Goal: Task Accomplishment & Management: Manage account settings

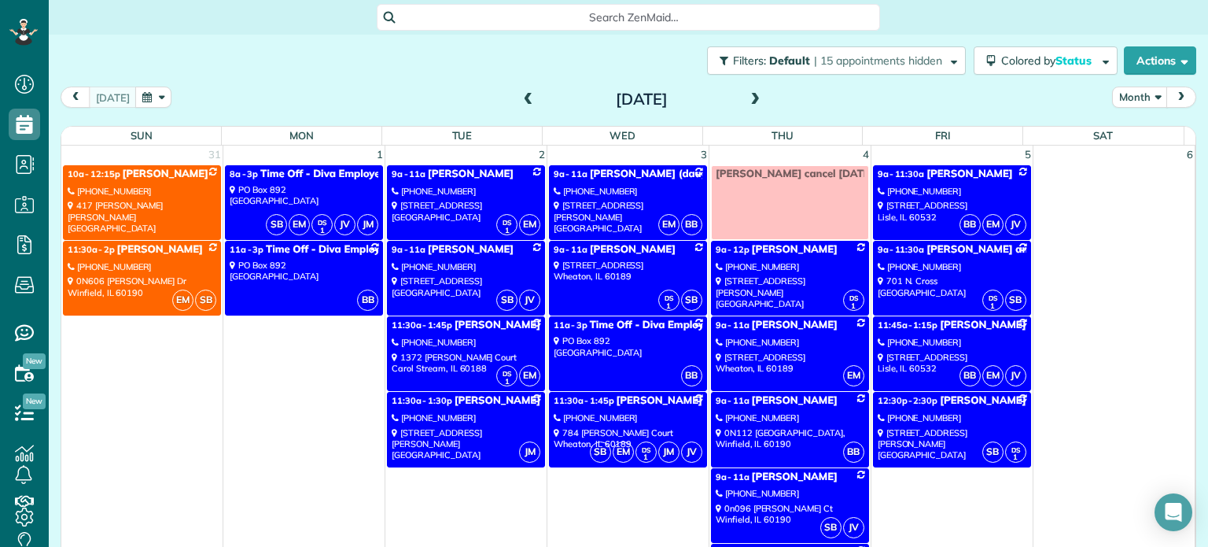
scroll to position [7, 7]
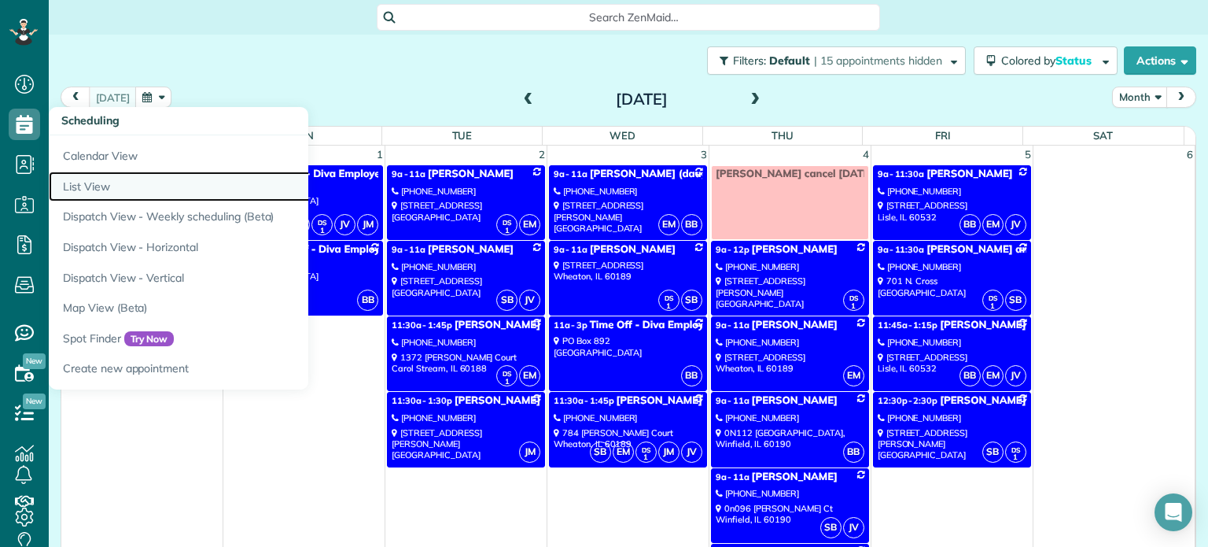
click at [79, 192] on link "List View" at bounding box center [245, 187] width 393 height 31
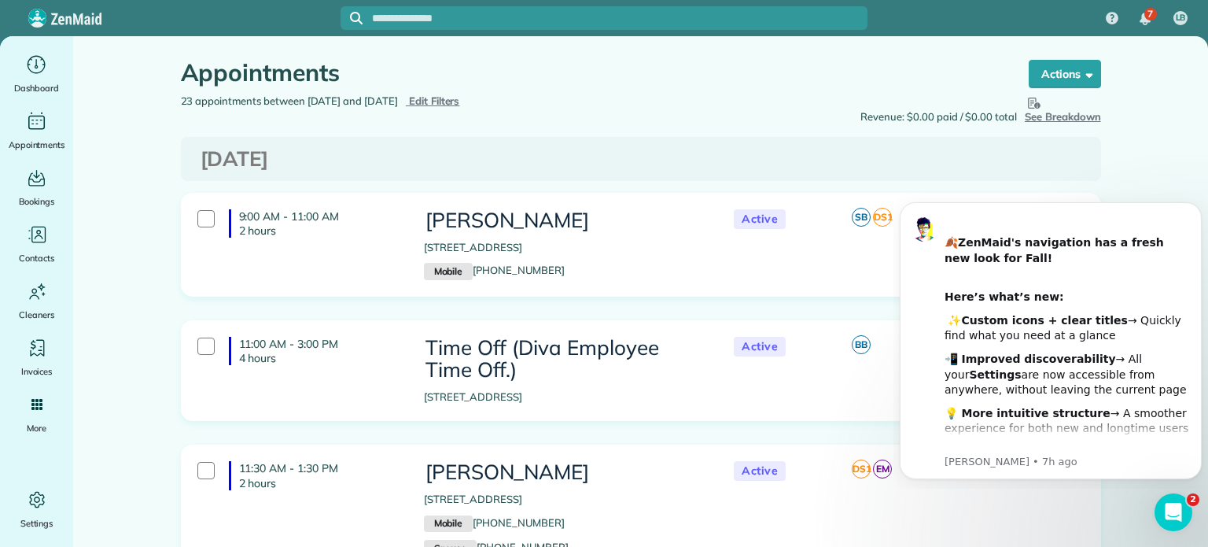
click at [460, 101] on span "Edit Filters" at bounding box center [434, 100] width 51 height 13
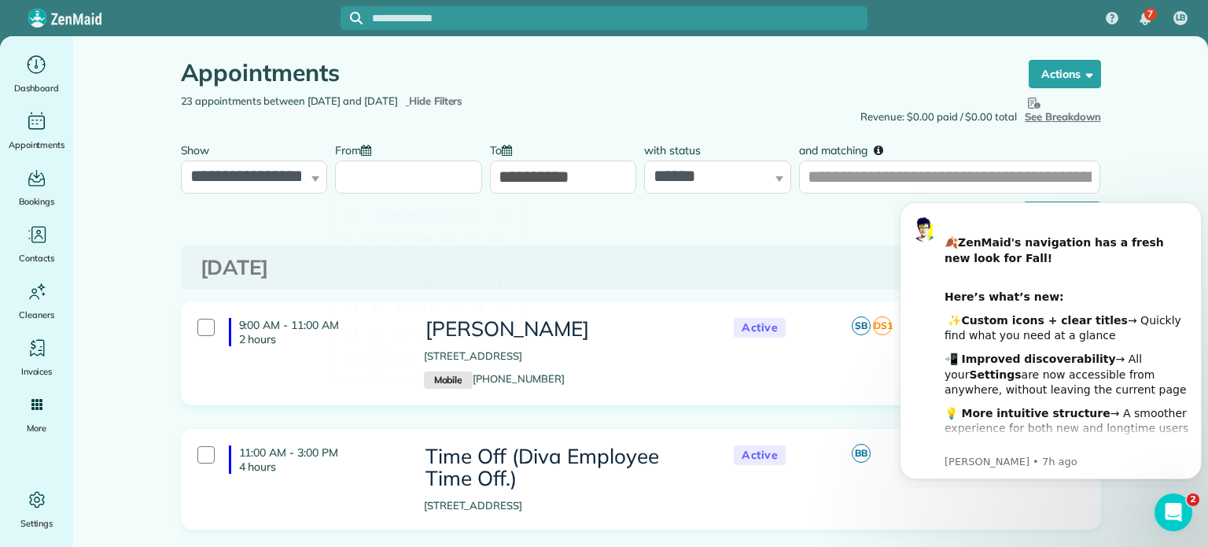
click at [359, 175] on input "From" at bounding box center [408, 177] width 147 height 33
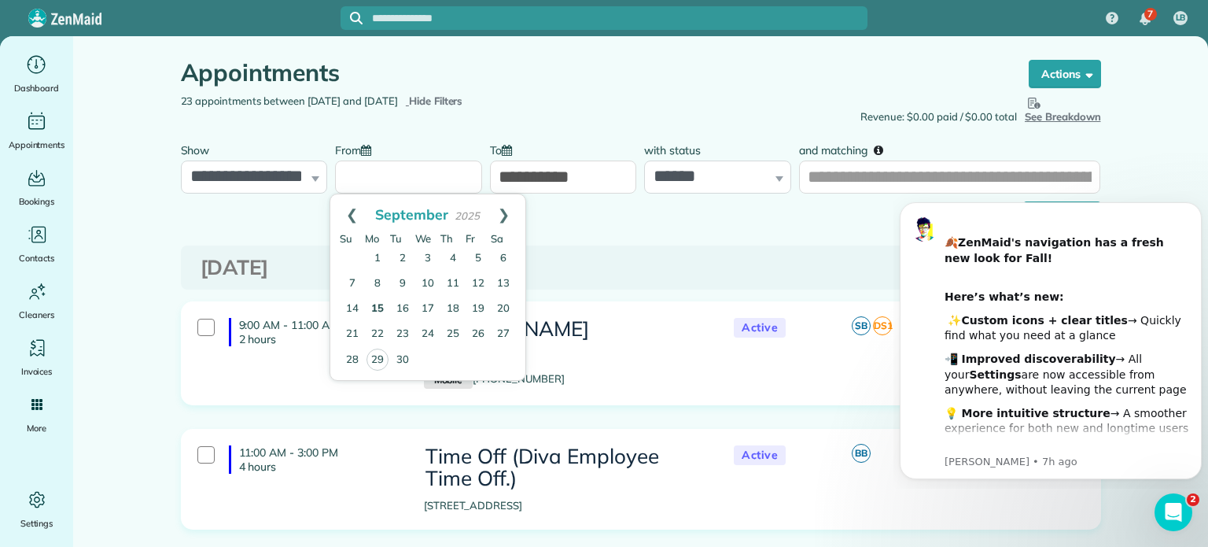
click at [378, 308] on link "15" at bounding box center [377, 309] width 25 height 25
type input "**********"
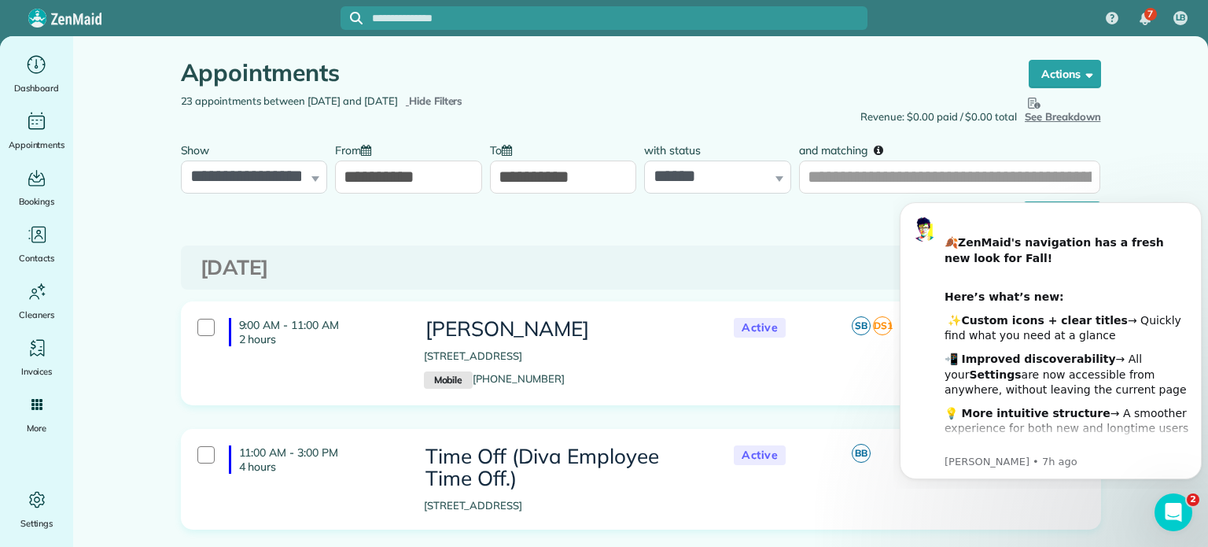
click at [581, 179] on input "**********" at bounding box center [563, 177] width 147 height 33
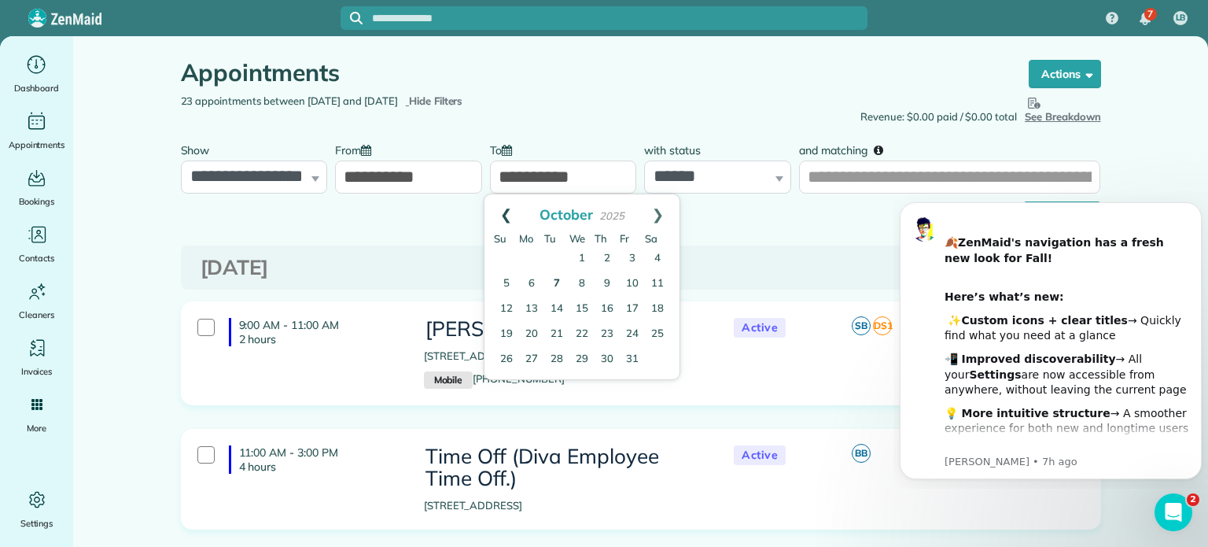
click at [507, 213] on link "Prev" at bounding box center [506, 213] width 43 height 39
click at [556, 359] on link "30" at bounding box center [556, 360] width 25 height 25
type input "**********"
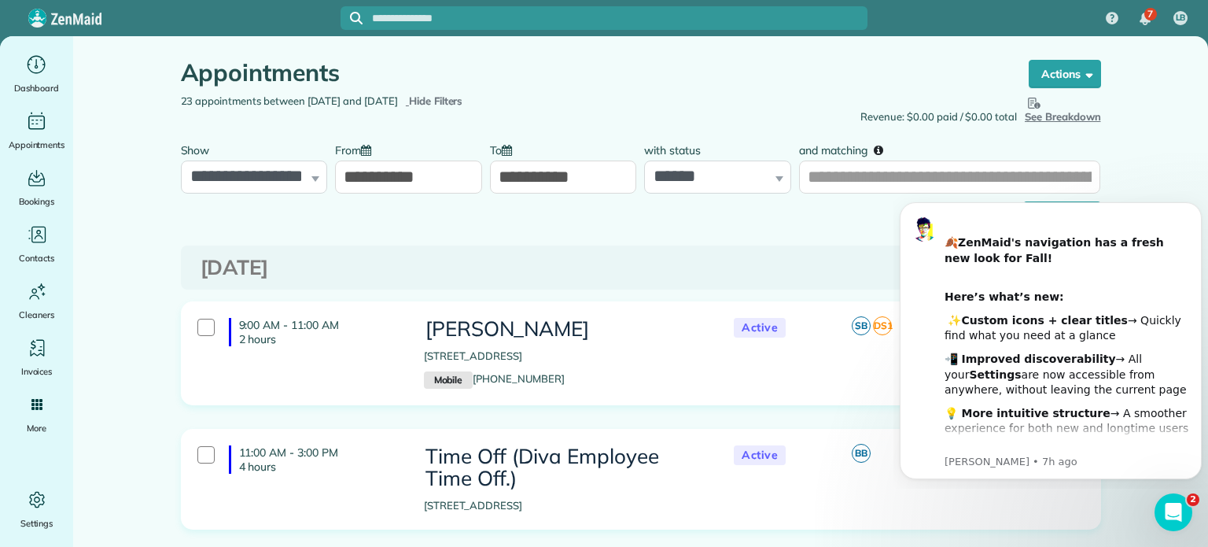
click at [1035, 201] on body "﻿ 🍂 ZenMaid's navigation has a fresh new look for Fall! ​ Here’s what’s new: ﻿ …" at bounding box center [1051, 338] width 302 height 288
click at [1035, 206] on div "﻿ 🍂 ZenMaid's navigation has a fresh new look for Fall! ​ Here’s what’s new: ﻿ …" at bounding box center [1051, 340] width 302 height 277
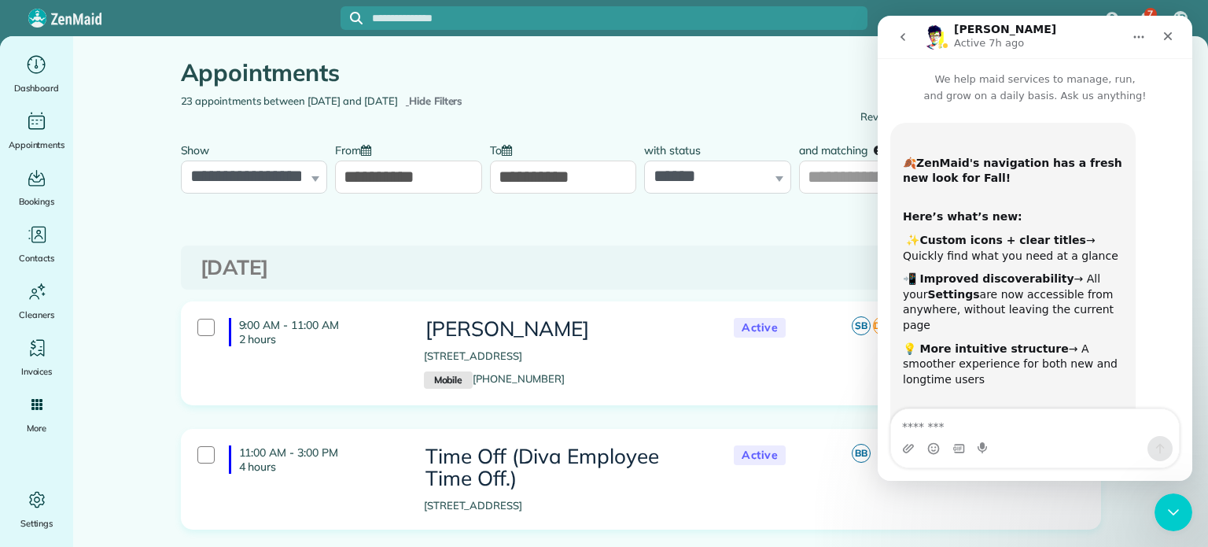
scroll to position [300, 0]
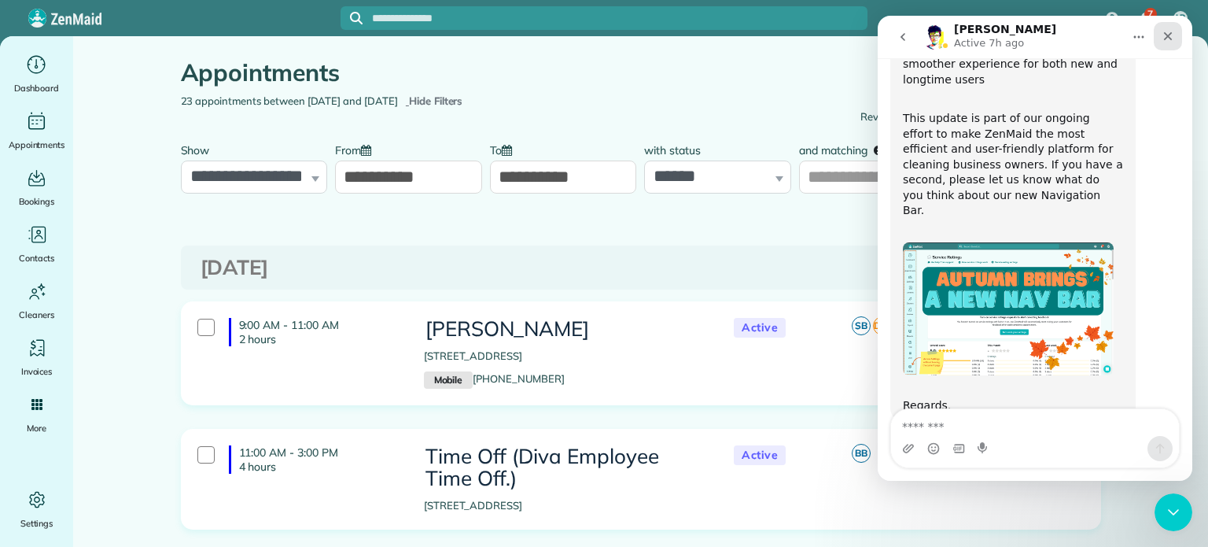
click at [1161, 31] on div "Close" at bounding box center [1168, 36] width 28 height 28
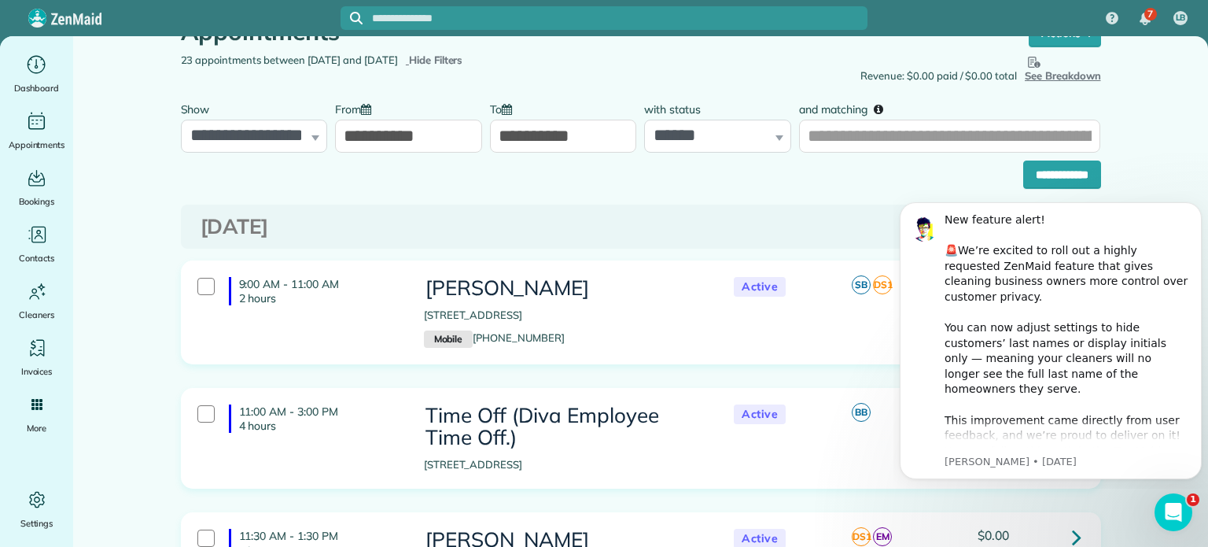
scroll to position [41, 0]
click at [1057, 172] on input "**********" at bounding box center [1063, 175] width 78 height 28
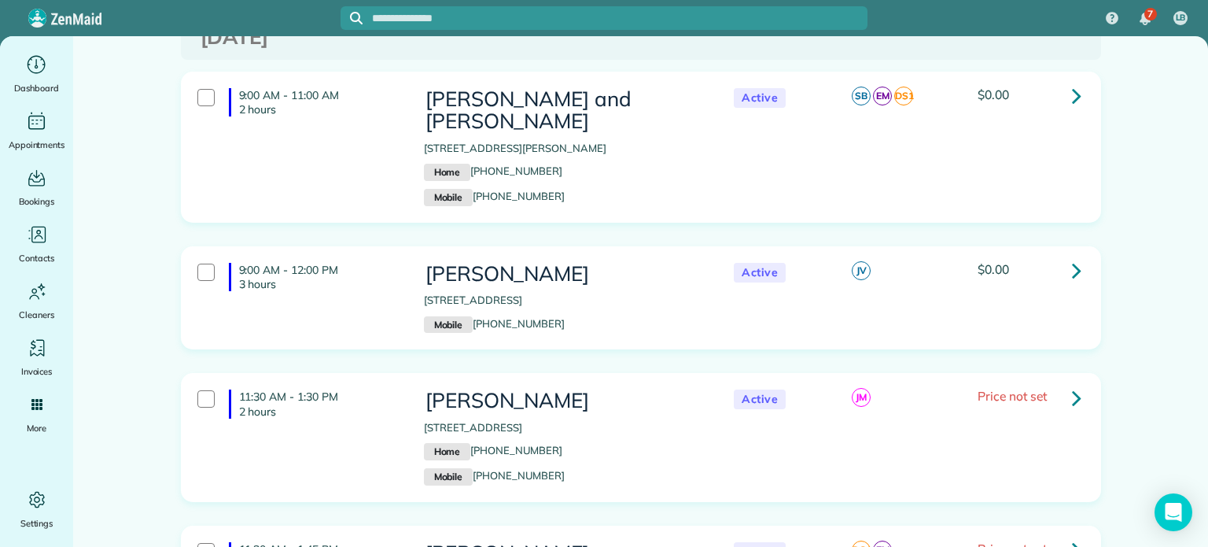
scroll to position [6969, 0]
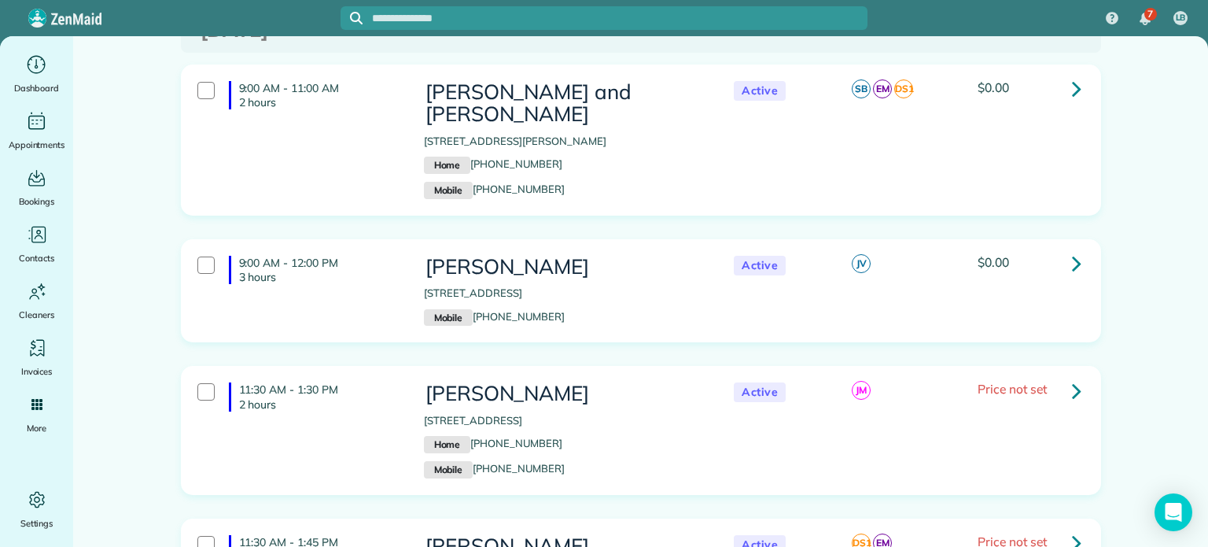
click at [836, 375] on div "11:30 AM - 1:30 PM 2 hours Linda Hoblitzell 440 Raintree Court, Unit 3D Glen El…" at bounding box center [639, 430] width 907 height 111
drag, startPoint x: 1113, startPoint y: 194, endPoint x: 900, endPoint y: 155, distance: 216.8
click at [31, 67] on icon "Main" at bounding box center [36, 65] width 24 height 24
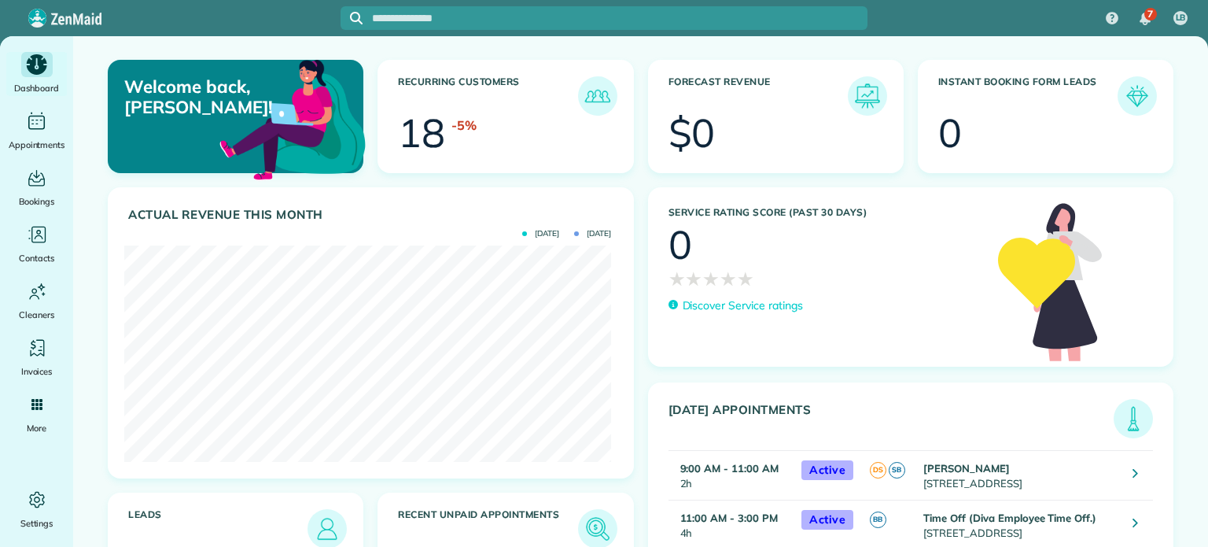
scroll to position [216, 487]
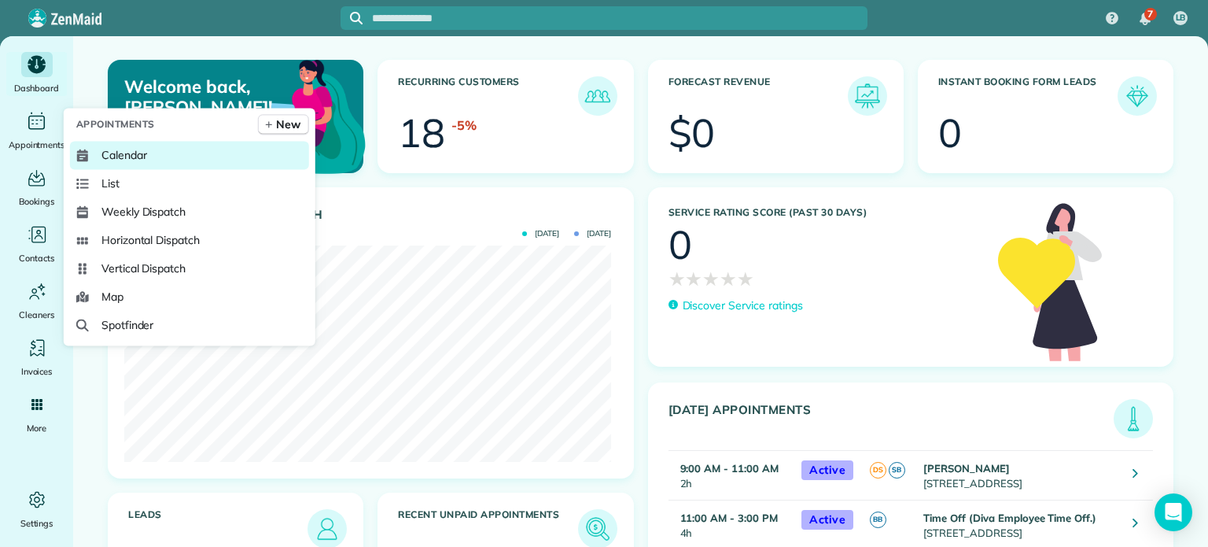
click at [117, 152] on span "Calendar" at bounding box center [124, 155] width 46 height 16
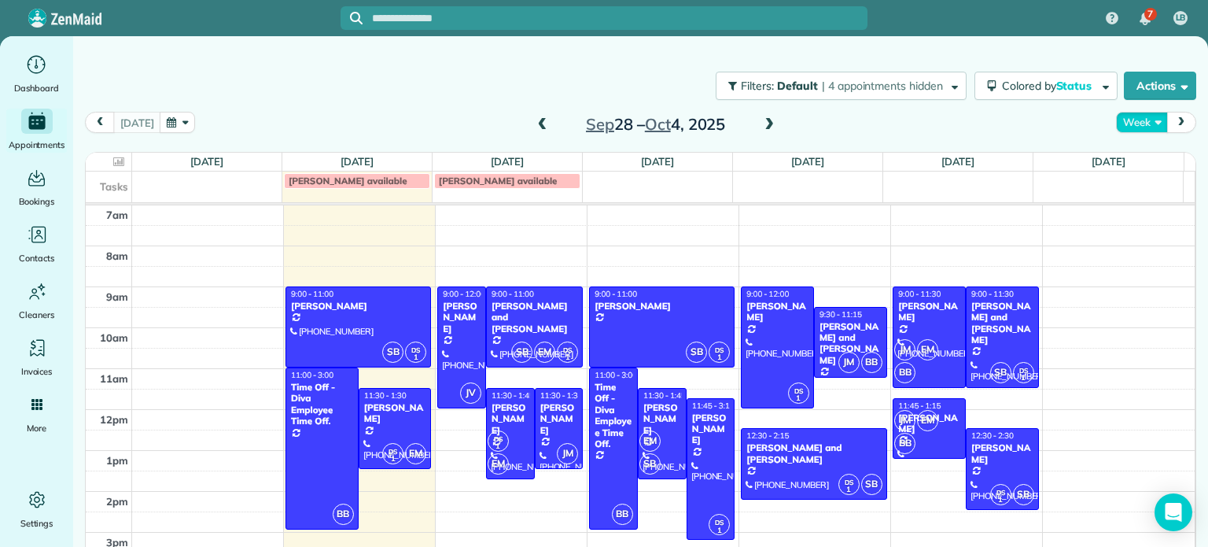
click at [1139, 119] on button "Week" at bounding box center [1141, 122] width 51 height 21
click at [1135, 229] on link "Month" at bounding box center [1179, 221] width 124 height 31
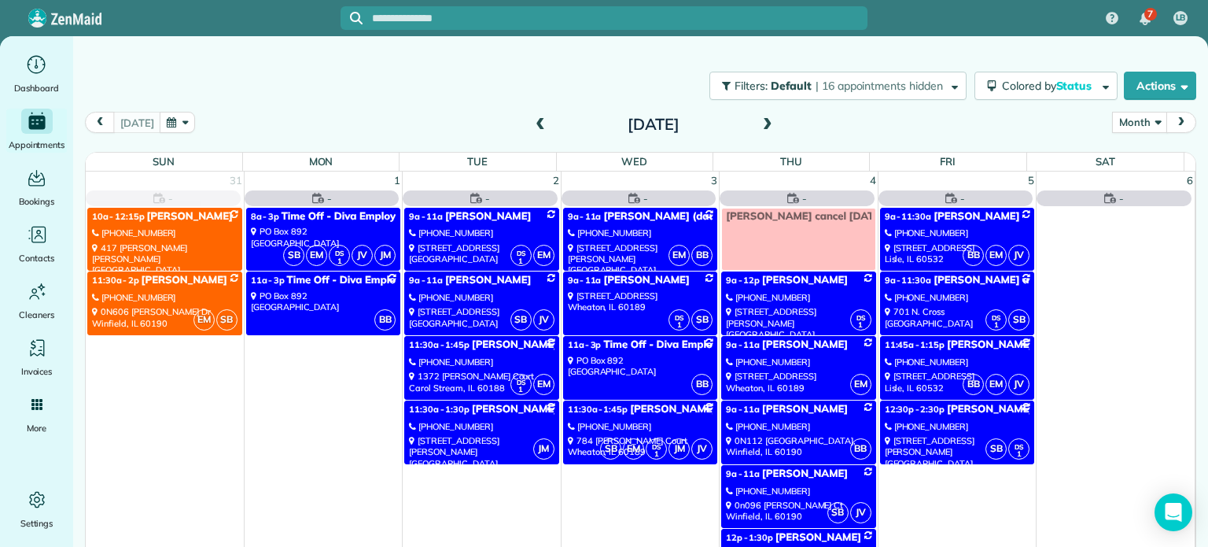
click at [762, 119] on span at bounding box center [767, 125] width 17 height 14
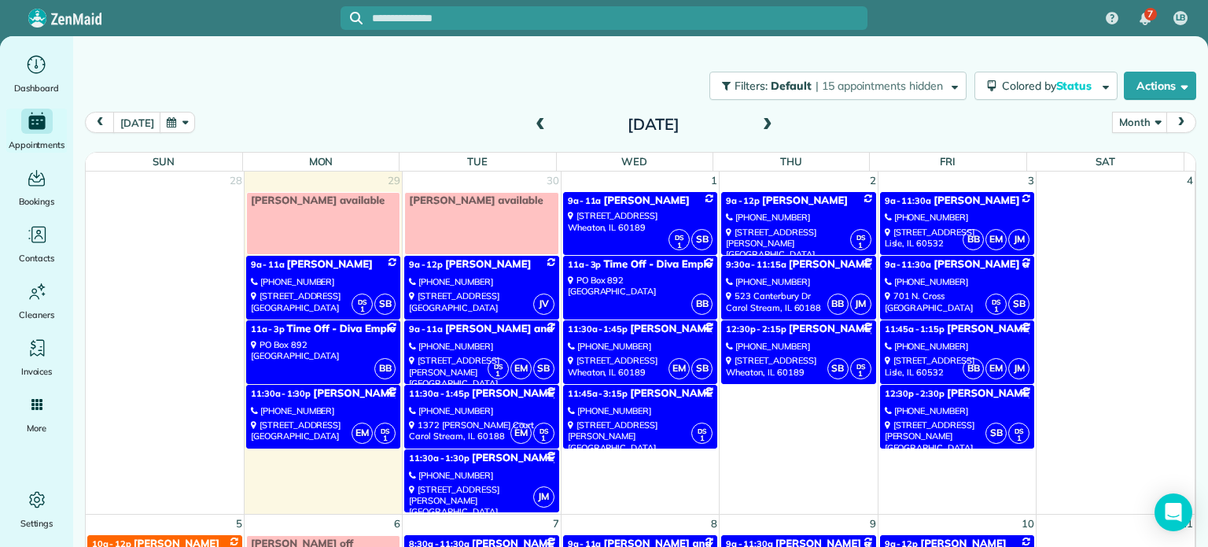
click at [532, 124] on span at bounding box center [540, 125] width 17 height 14
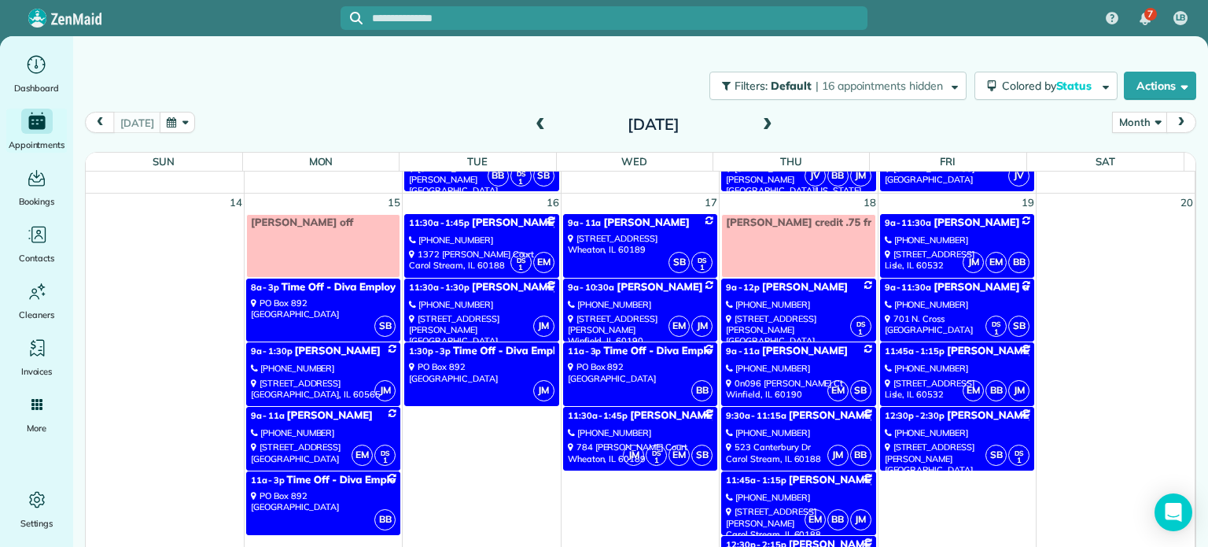
scroll to position [856, 0]
